Goal: Task Accomplishment & Management: Use online tool/utility

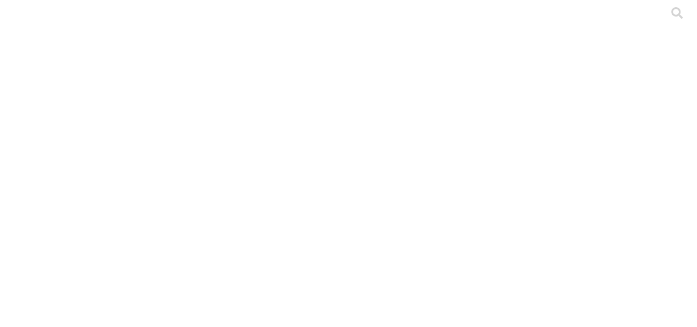
type input "acon"
click at [524, 51] on div at bounding box center [352, 163] width 697 height 327
